Goal: Task Accomplishment & Management: Use online tool/utility

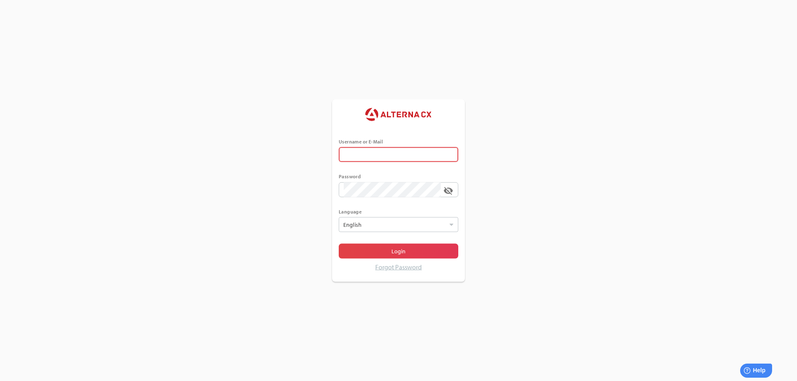
click at [442, 151] on input "text" at bounding box center [399, 154] width 110 height 15
click at [408, 157] on input "error The Username or E-Mail field is required" at bounding box center [392, 154] width 97 height 15
click at [436, 154] on span at bounding box center [436, 154] width 7 height 7
click at [436, 154] on input "error The Username or E-Mail field is required" at bounding box center [392, 154] width 97 height 15
click at [437, 154] on span at bounding box center [436, 154] width 7 height 7
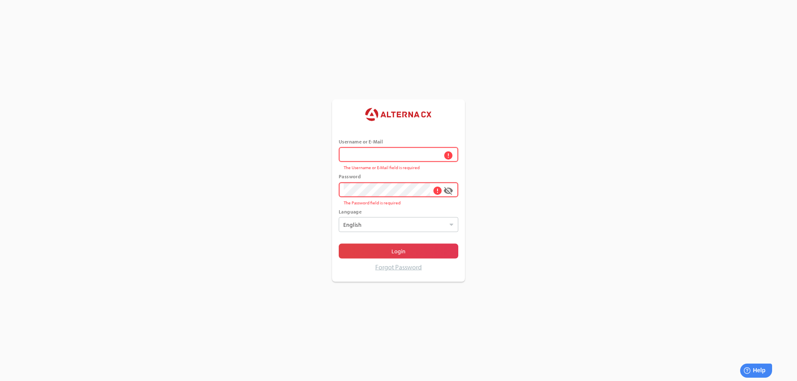
click at [437, 154] on input "error The Username or E-Mail field is required" at bounding box center [392, 154] width 97 height 15
type input "******"
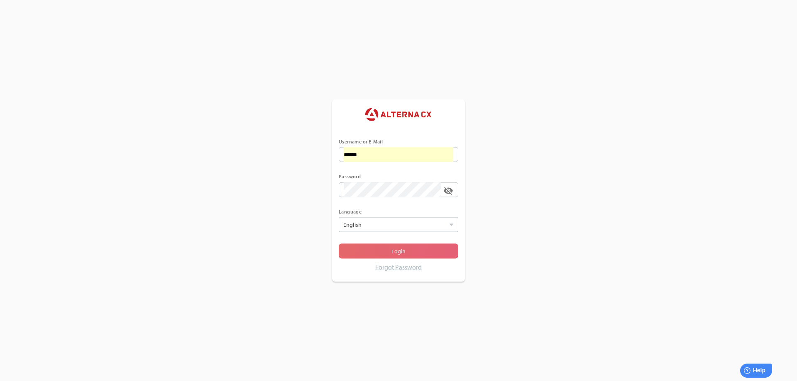
click at [392, 249] on span "Login" at bounding box center [398, 251] width 14 height 10
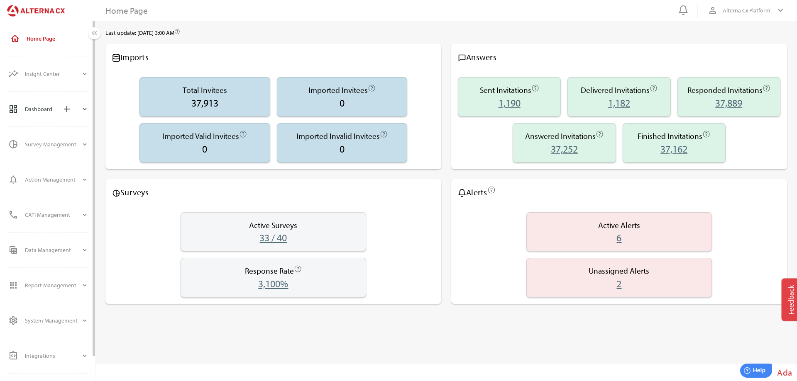
click at [86, 107] on icon "expand_more" at bounding box center [84, 108] width 7 height 7
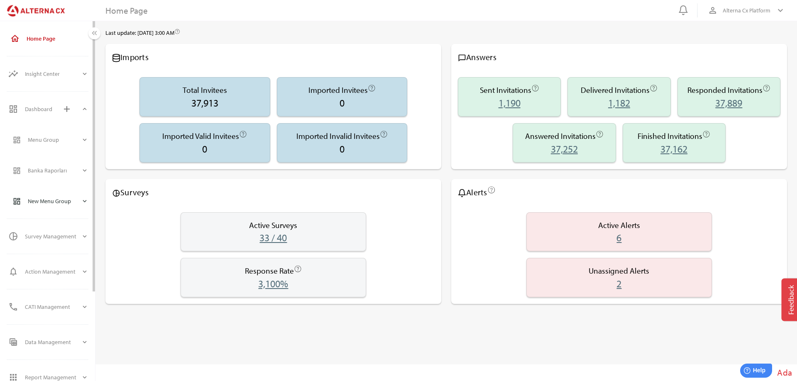
click at [86, 197] on div "expand_more" at bounding box center [84, 201] width 7 height 20
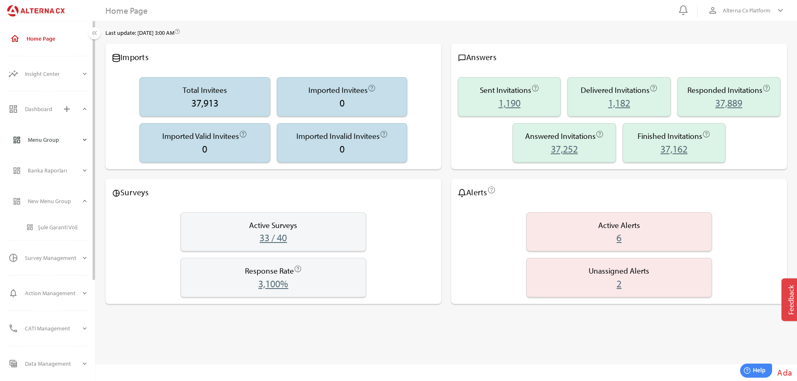
click at [87, 136] on icon "expand_more" at bounding box center [84, 139] width 7 height 7
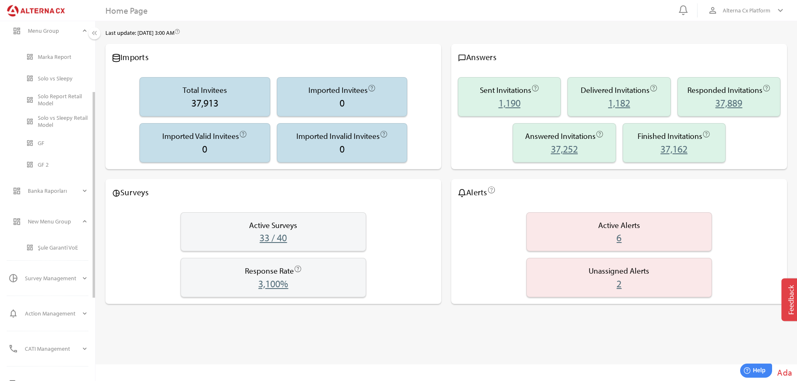
scroll to position [124, 0]
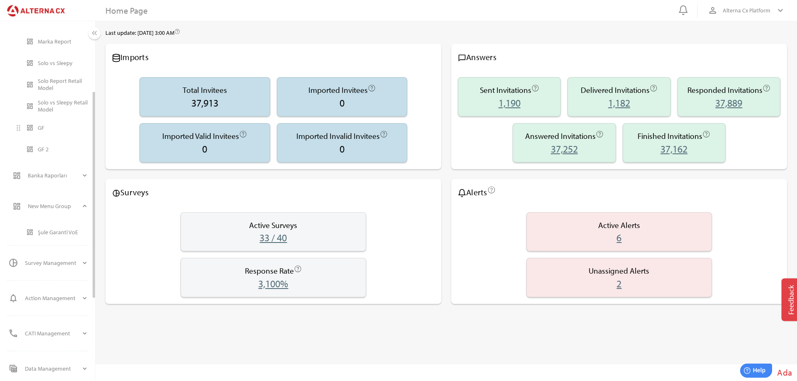
click at [41, 128] on div "GF" at bounding box center [63, 127] width 51 height 7
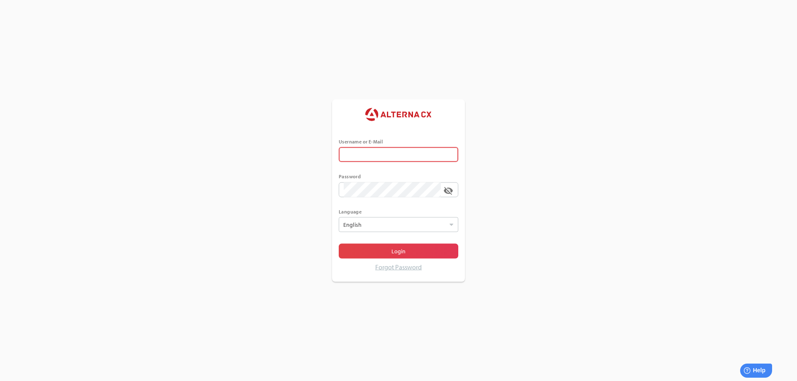
click at [450, 154] on input "text" at bounding box center [399, 154] width 110 height 15
click at [437, 154] on span at bounding box center [436, 154] width 7 height 7
click at [437, 154] on input "error The Username or E-Mail field is required" at bounding box center [392, 154] width 97 height 15
type input "******"
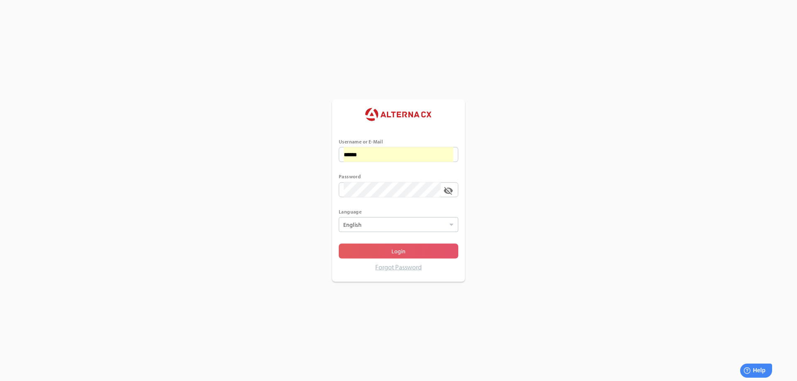
click at [395, 250] on span "Login" at bounding box center [398, 251] width 14 height 10
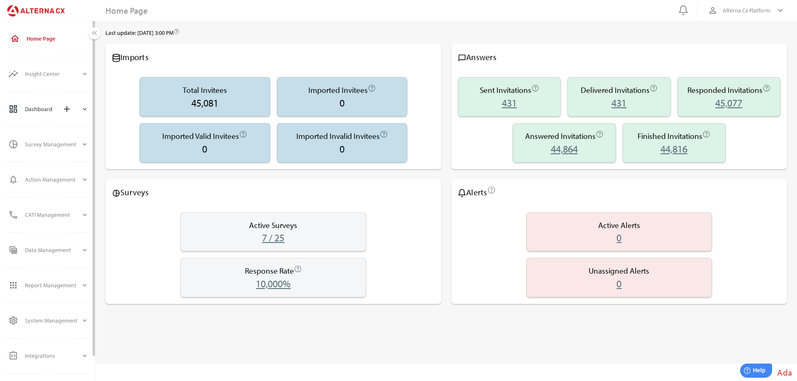
click at [86, 107] on icon "expand_more" at bounding box center [84, 108] width 7 height 7
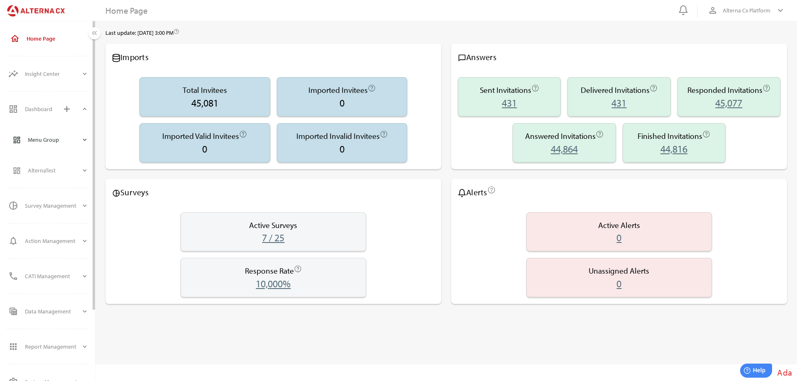
click at [84, 142] on icon "expand_more" at bounding box center [84, 139] width 7 height 7
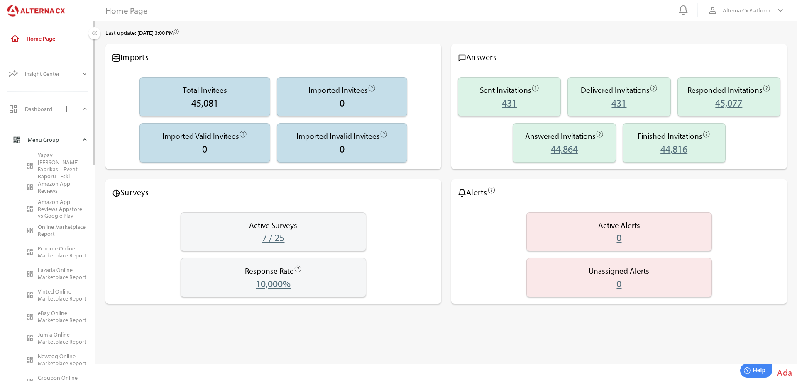
click at [84, 140] on icon "expand_more" at bounding box center [84, 139] width 7 height 7
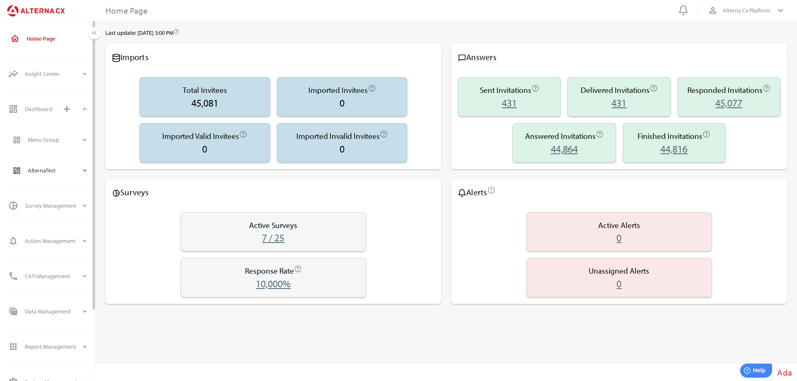
click at [85, 171] on icon "expand_more" at bounding box center [84, 170] width 7 height 7
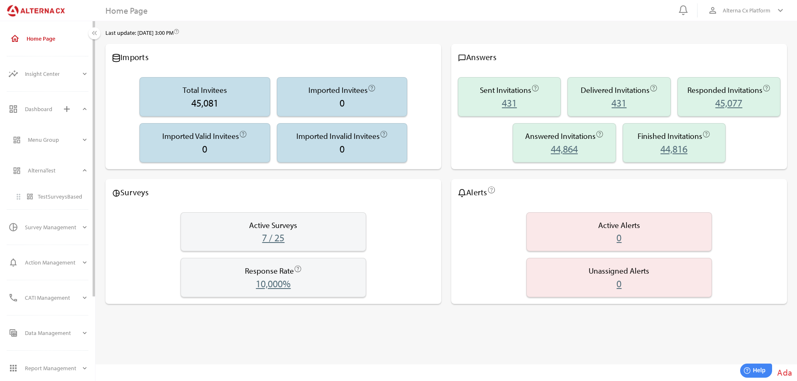
click at [59, 196] on div "TestSurveysBased" at bounding box center [63, 196] width 51 height 7
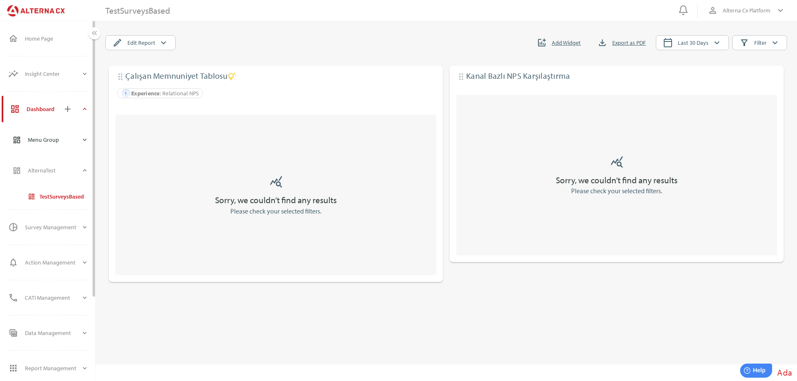
click at [85, 139] on icon "expand_more" at bounding box center [84, 139] width 7 height 7
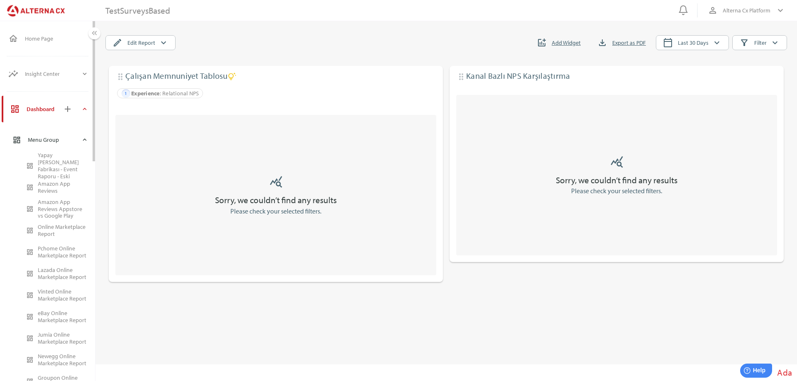
click at [88, 139] on icon "expand_more" at bounding box center [84, 139] width 7 height 7
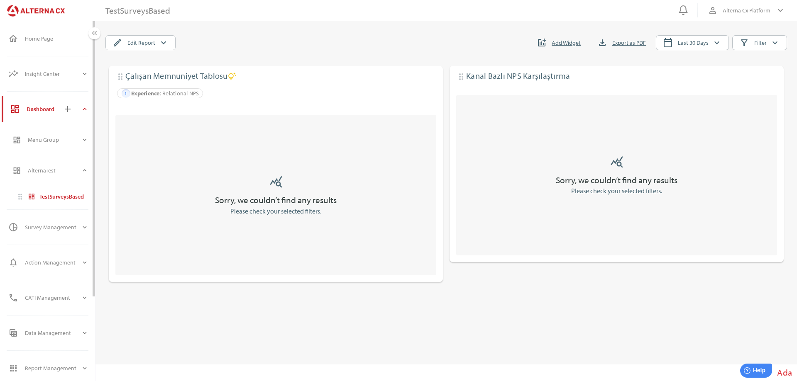
click at [73, 195] on div "TestSurveysBased" at bounding box center [63, 196] width 49 height 7
click at [570, 43] on span "Add Widget" at bounding box center [565, 43] width 29 height 10
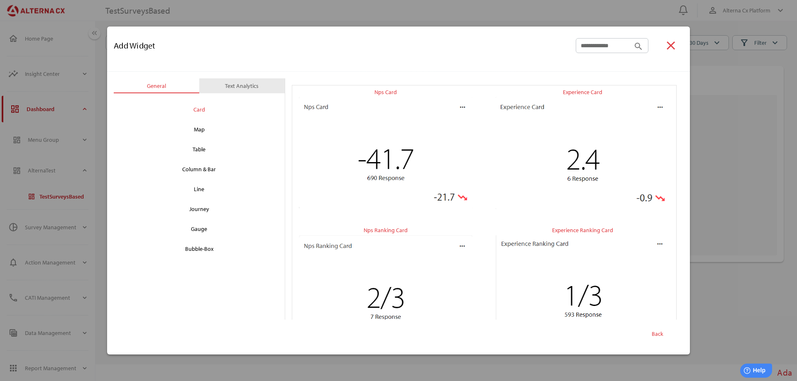
click at [251, 83] on div "Text Analytics" at bounding box center [242, 86] width 34 height 10
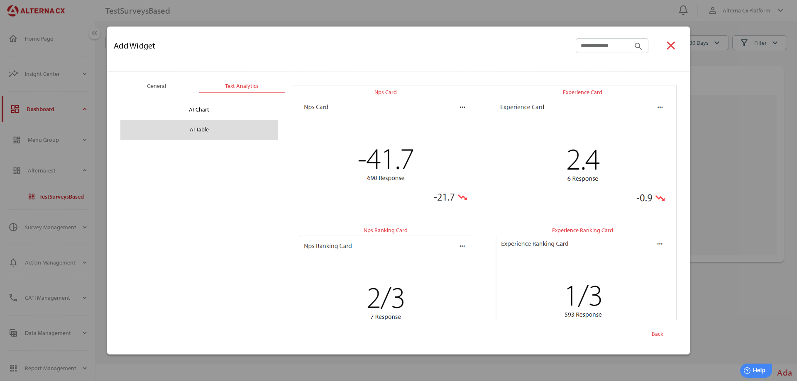
click at [205, 127] on div "AI-Table" at bounding box center [199, 129] width 144 height 13
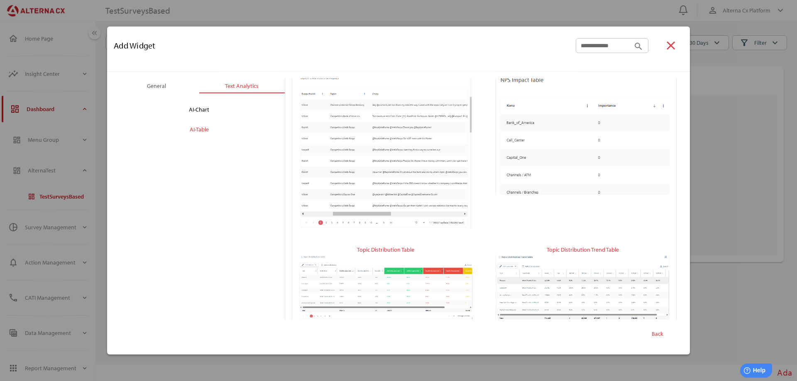
scroll to position [185, 0]
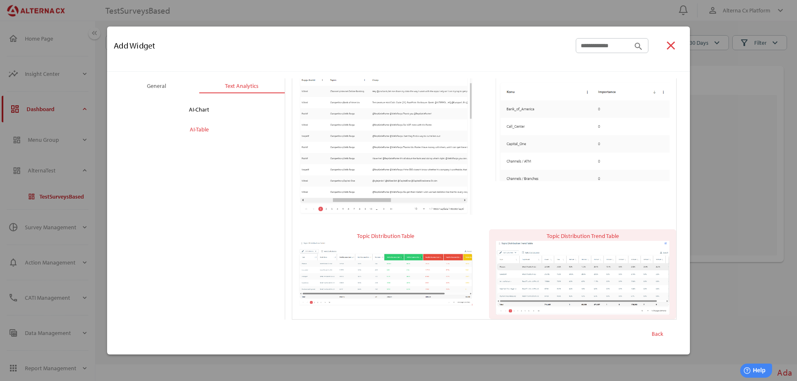
click at [567, 253] on img "button" at bounding box center [582, 278] width 174 height 74
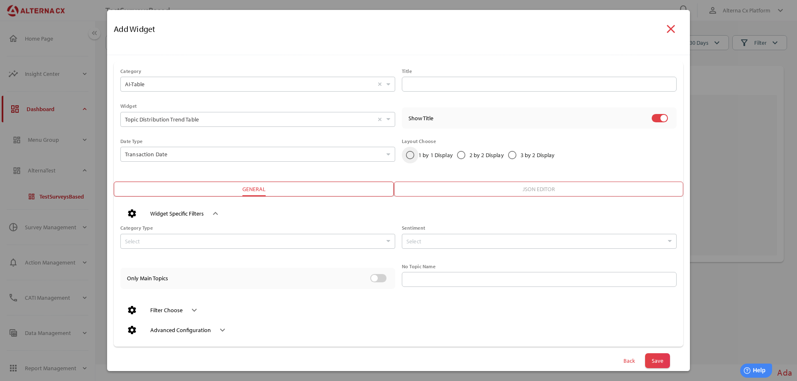
click at [408, 154] on icon "1 by 1 Display" at bounding box center [410, 155] width 8 height 8
click at [421, 239] on input "Select" at bounding box center [534, 241] width 257 height 14
click at [175, 240] on input "Select Daily Weekly Monthly Quarterly" at bounding box center [253, 241] width 257 height 14
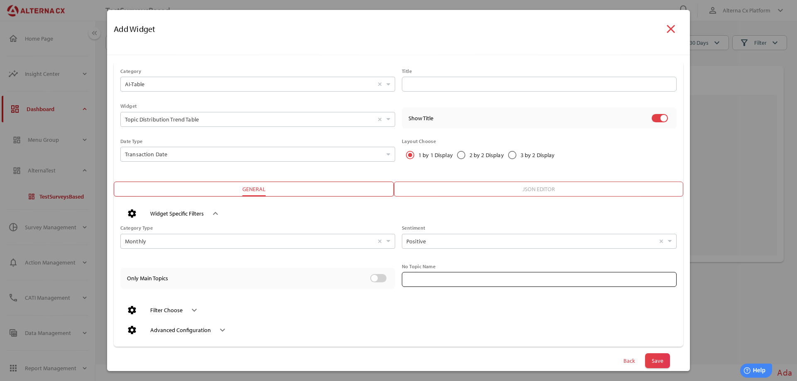
click at [439, 276] on input "text" at bounding box center [539, 279] width 265 height 15
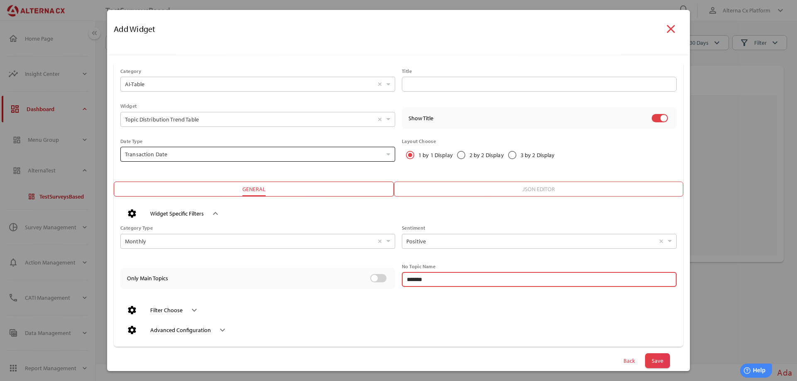
type input "*******"
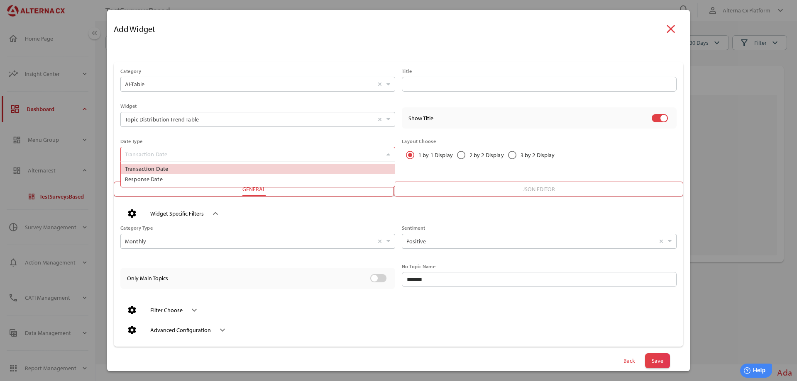
click at [237, 155] on input "Transaction Date Select Transaction Date Response Date" at bounding box center [253, 154] width 257 height 14
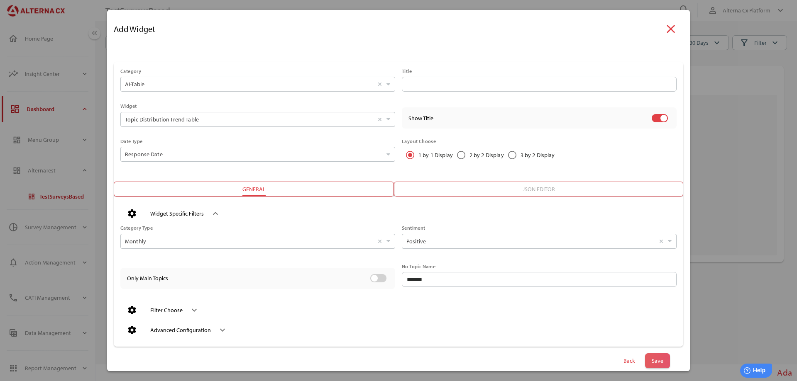
click at [651, 358] on span "Save" at bounding box center [657, 361] width 12 height 12
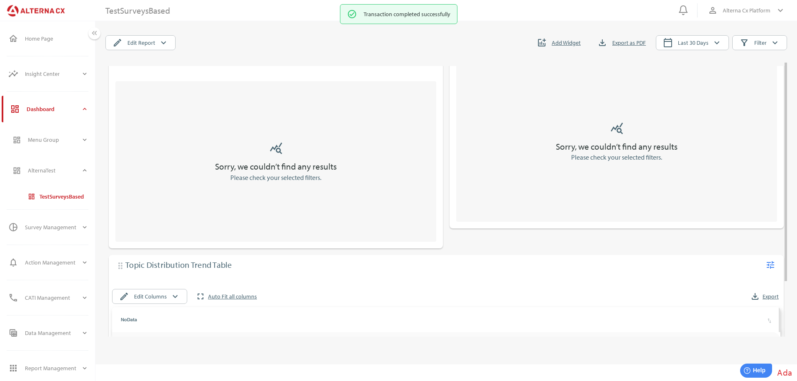
scroll to position [0, 0]
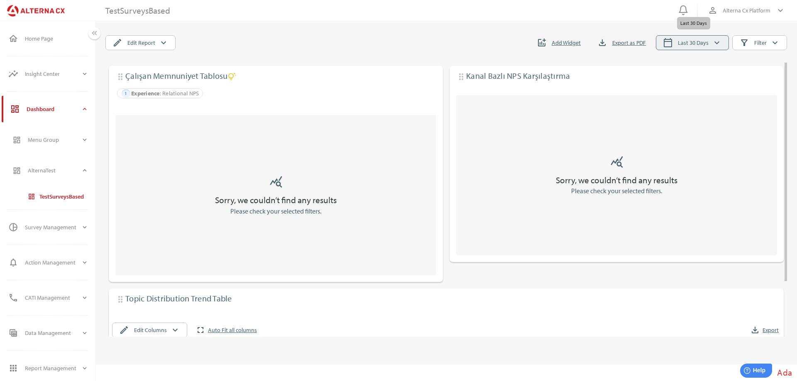
click at [705, 42] on span "Last 30 Days" at bounding box center [693, 43] width 31 height 10
select select "*"
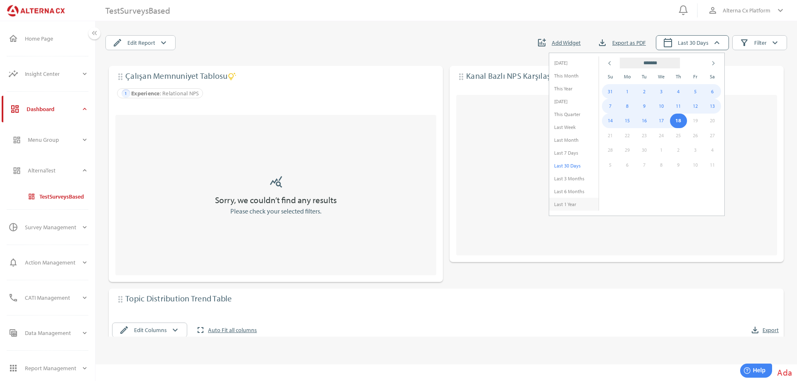
click at [566, 200] on li "Last 1 Year" at bounding box center [573, 204] width 49 height 13
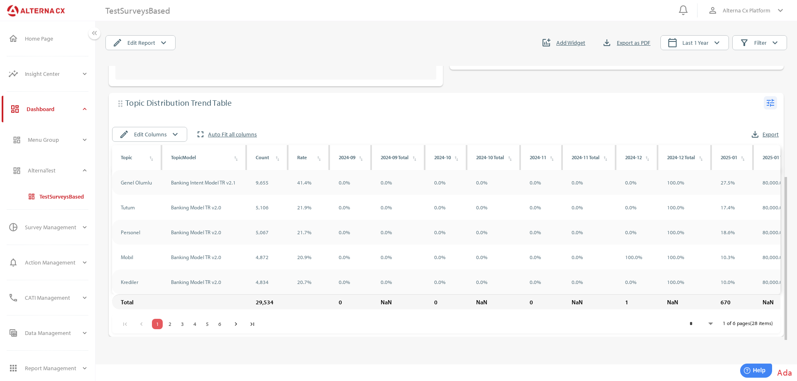
click at [772, 98] on icon "tune" at bounding box center [770, 103] width 10 height 10
click at [773, 98] on icon "tune" at bounding box center [770, 103] width 10 height 10
click at [746, 110] on div "Edit" at bounding box center [754, 113] width 32 height 13
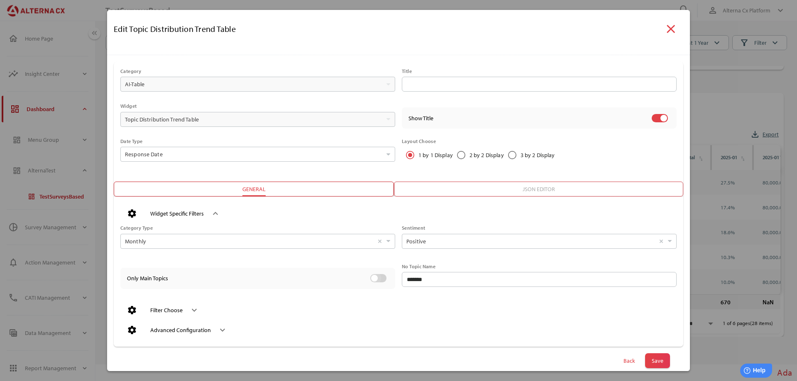
click at [378, 278] on div at bounding box center [378, 278] width 16 height 8
click at [651, 358] on span "Save" at bounding box center [657, 361] width 12 height 12
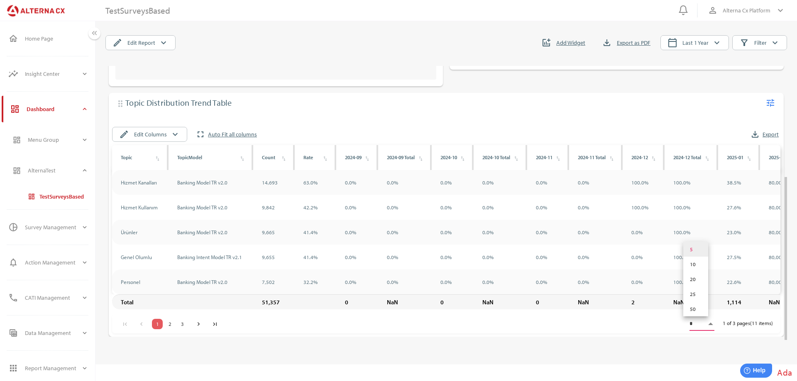
click at [711, 324] on span at bounding box center [710, 324] width 7 height 9
click at [695, 283] on li "20" at bounding box center [695, 279] width 25 height 15
type input "**"
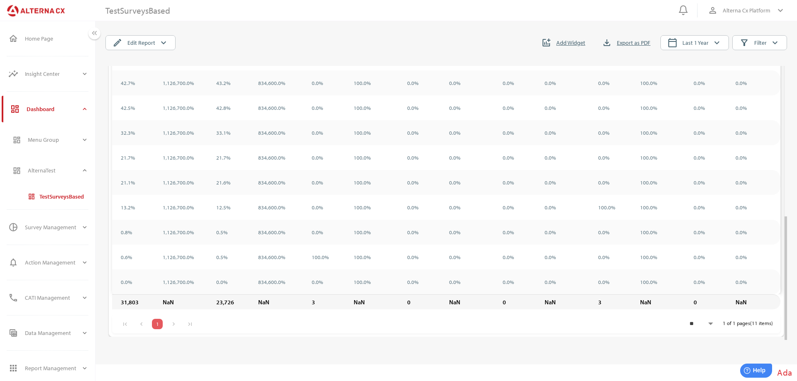
scroll to position [0, 624]
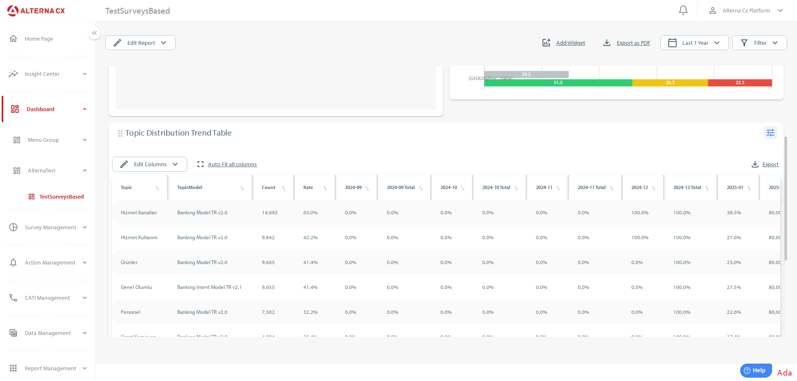
click at [772, 132] on icon "tune" at bounding box center [770, 133] width 10 height 10
click at [748, 166] on div "Delete" at bounding box center [754, 169] width 32 height 13
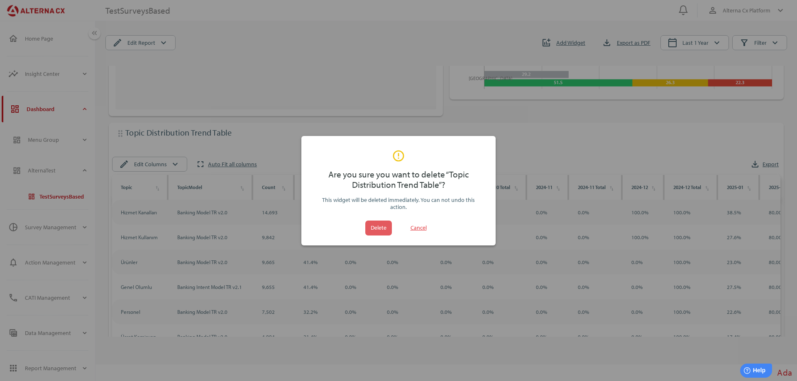
click at [380, 224] on span "Delete" at bounding box center [379, 228] width 16 height 10
